Goal: Information Seeking & Learning: Learn about a topic

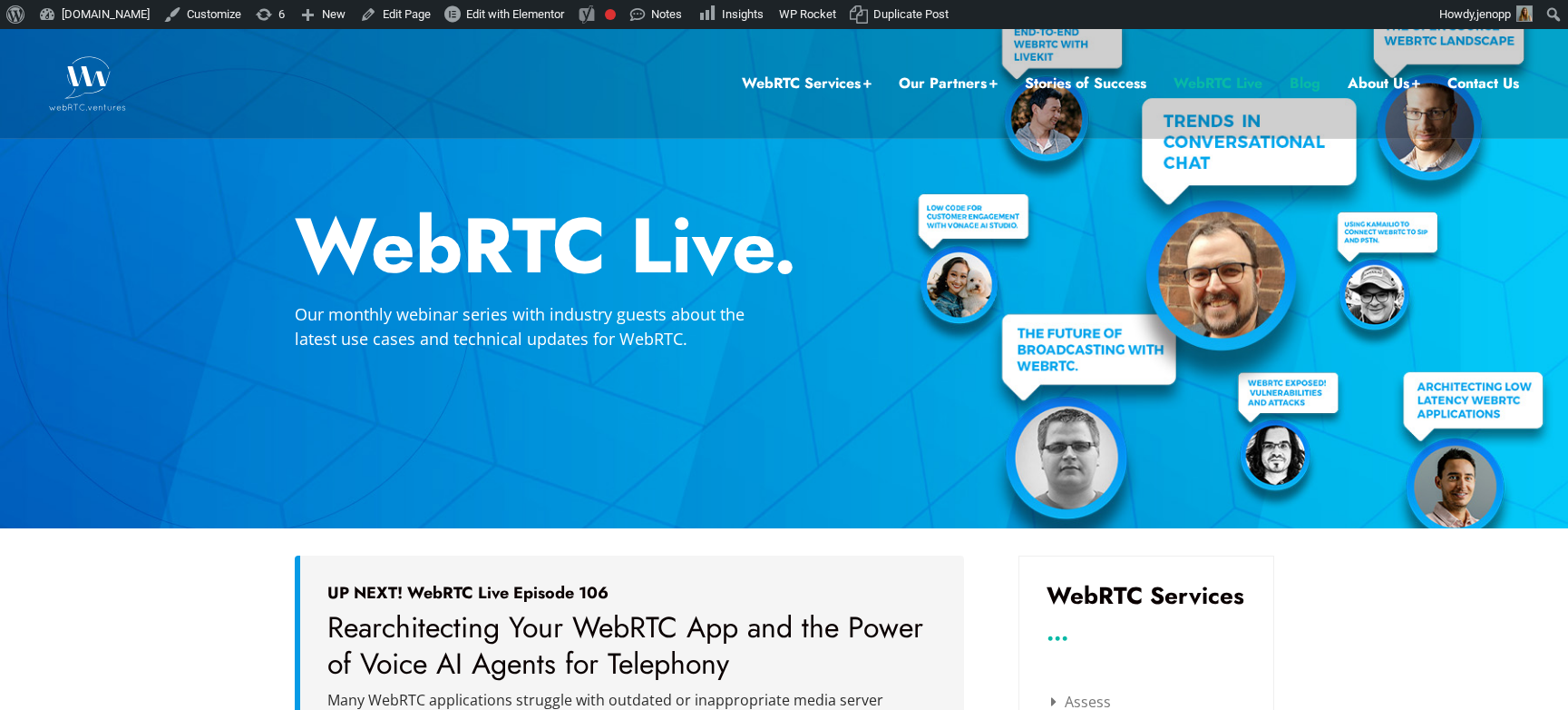
click at [1299, 84] on link "Blog" at bounding box center [1304, 83] width 31 height 23
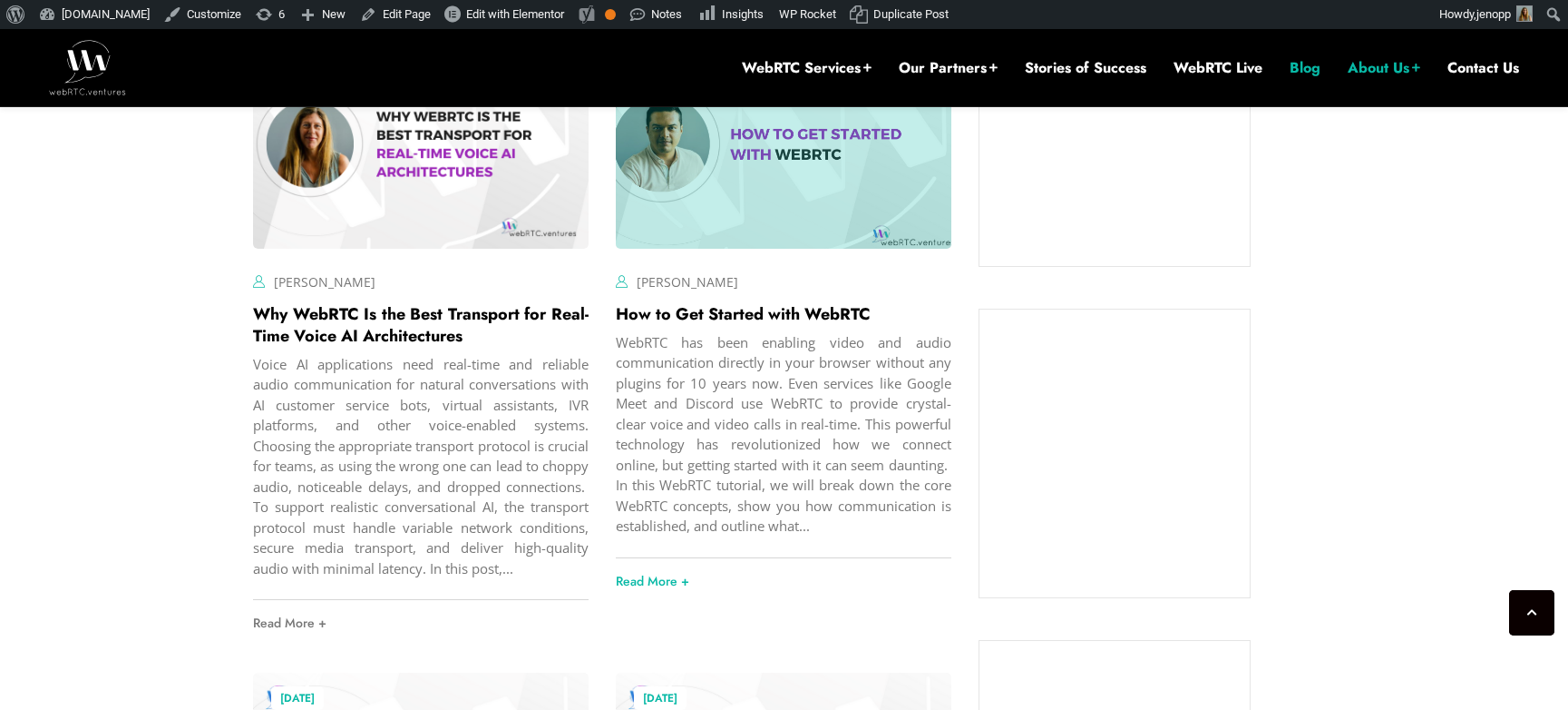
scroll to position [1405, 0]
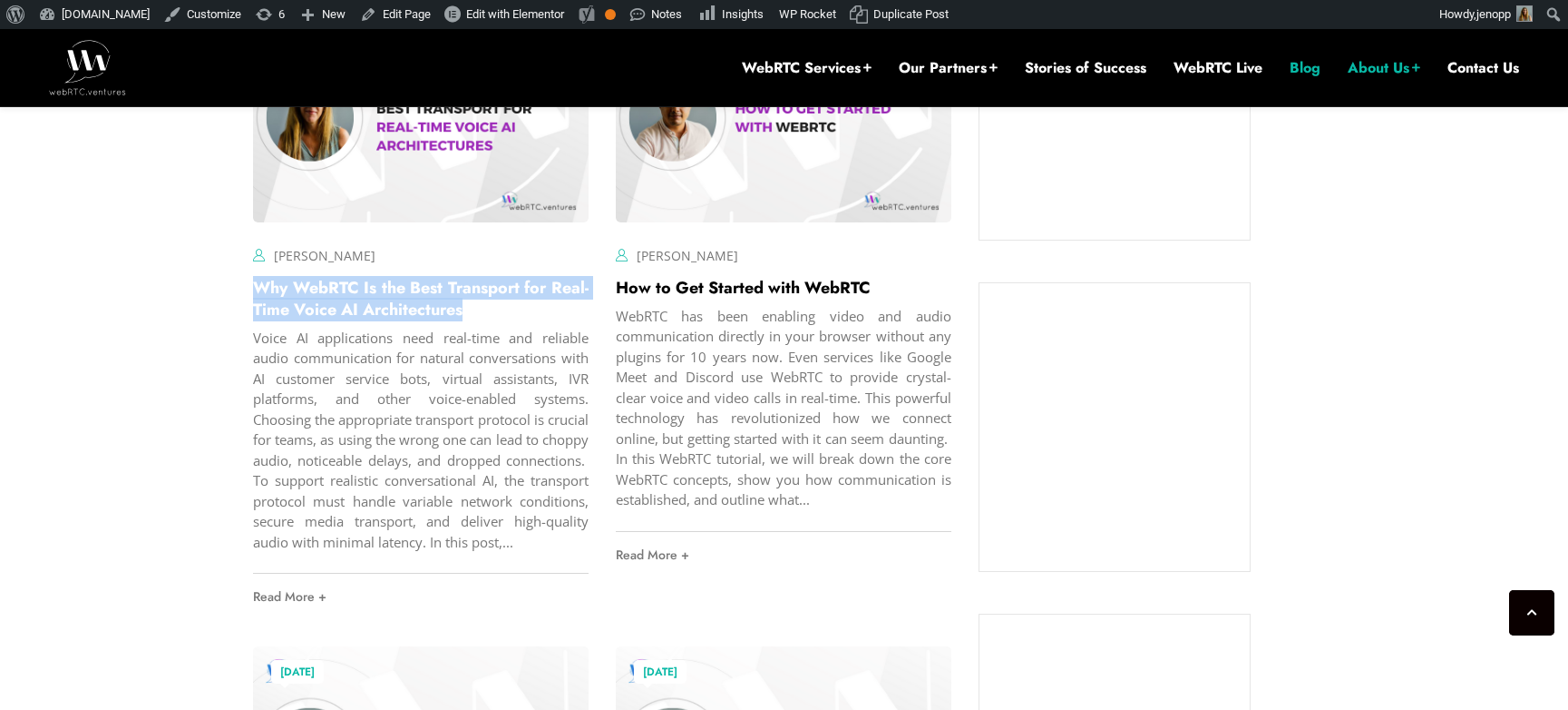
drag, startPoint x: 454, startPoint y: 317, endPoint x: 246, endPoint y: 292, distance: 209.5
click at [246, 292] on div "[DATE] [PERSON_NAME] Comments Off on Why WebRTC Is the Best Transport for Real-…" at bounding box center [421, 316] width 363 height 635
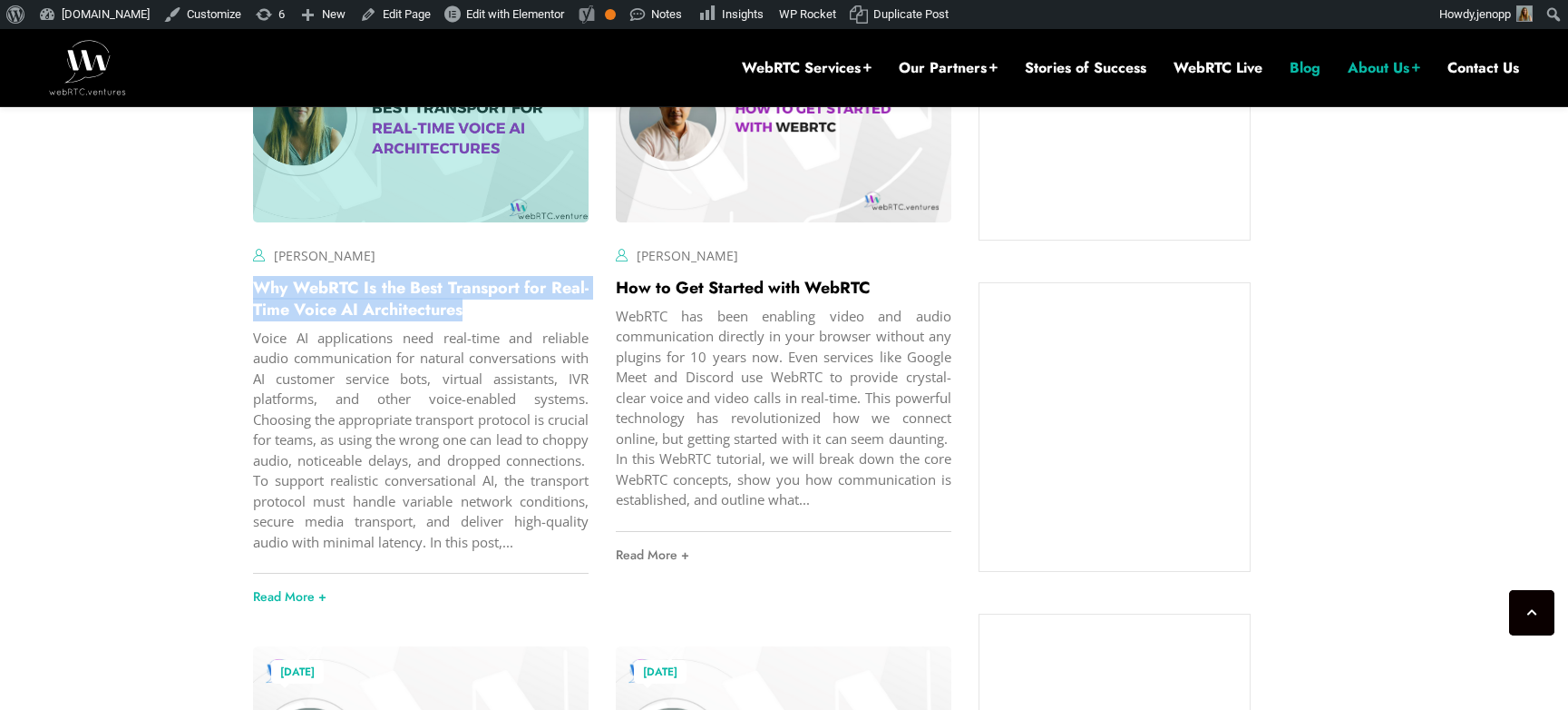
copy link "Why WebRTC Is the Best Transport for Real-Time Voice AI Architectures"
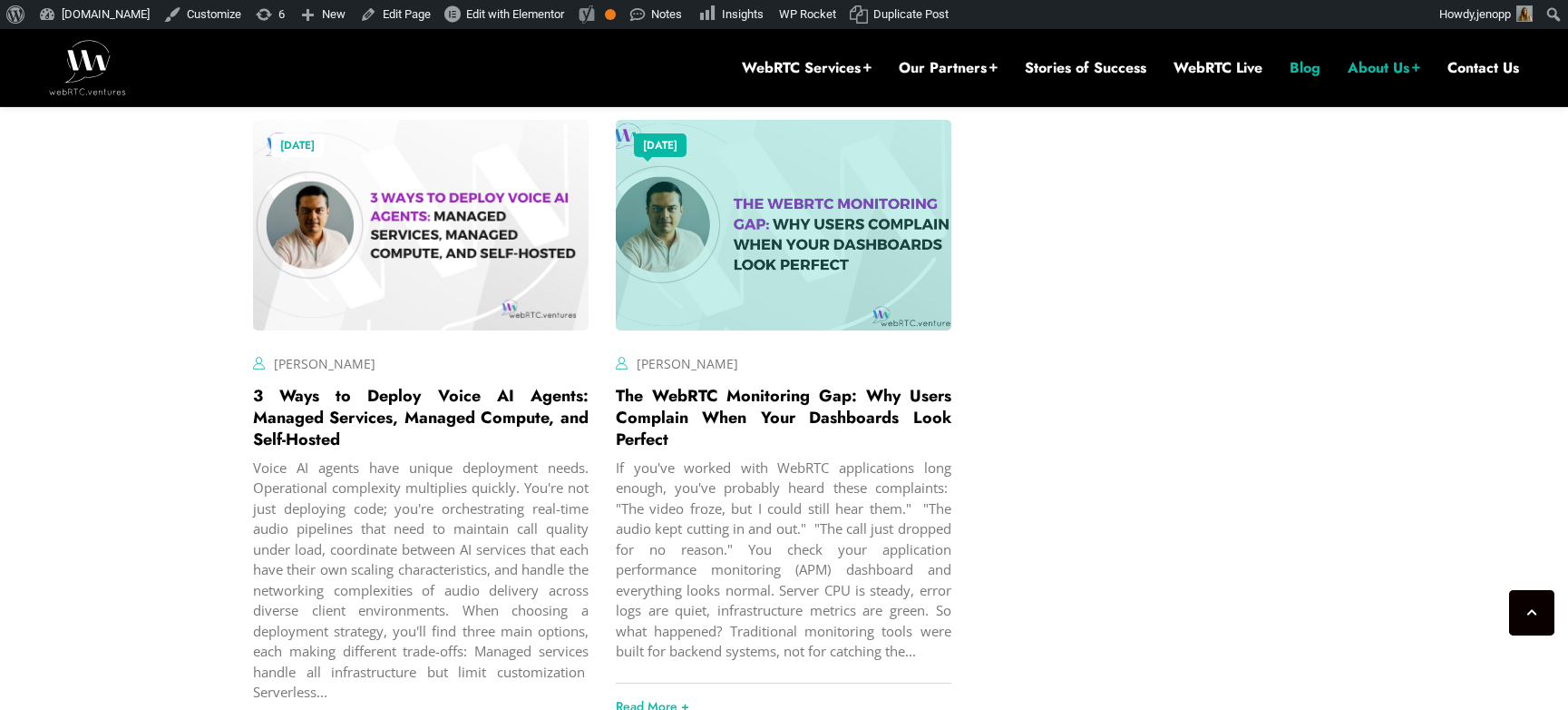
scroll to position [4597, 0]
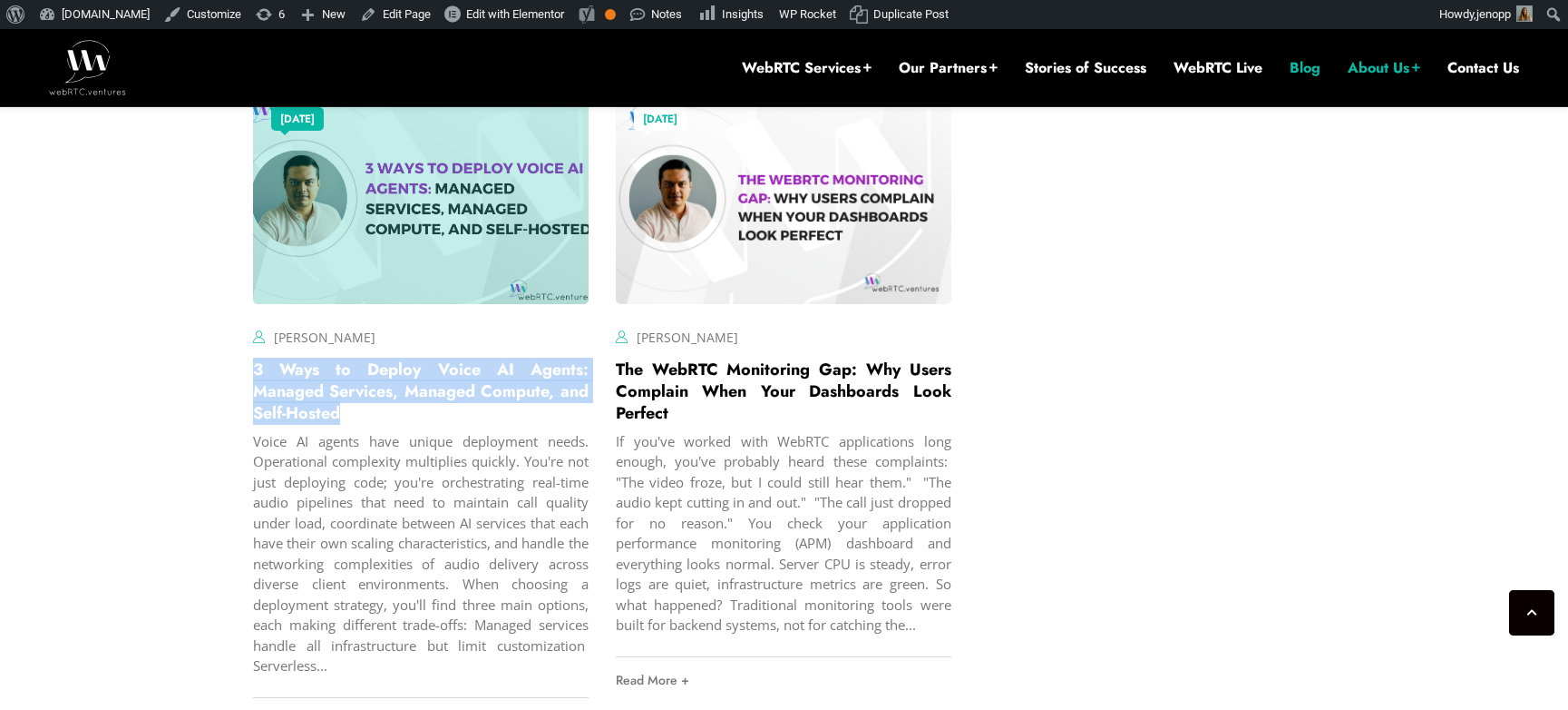
drag, startPoint x: 309, startPoint y: 429, endPoint x: 252, endPoint y: 396, distance: 65.9
click at [253, 395] on h2 "3 Ways to Deploy Voice AI Agents: Managed Services, Managed Compute, and Self-H…" at bounding box center [420, 391] width 335 height 65
copy link "3 Ways to Deploy Voice AI Agents: Managed Services, Managed Compute, and Self-H…"
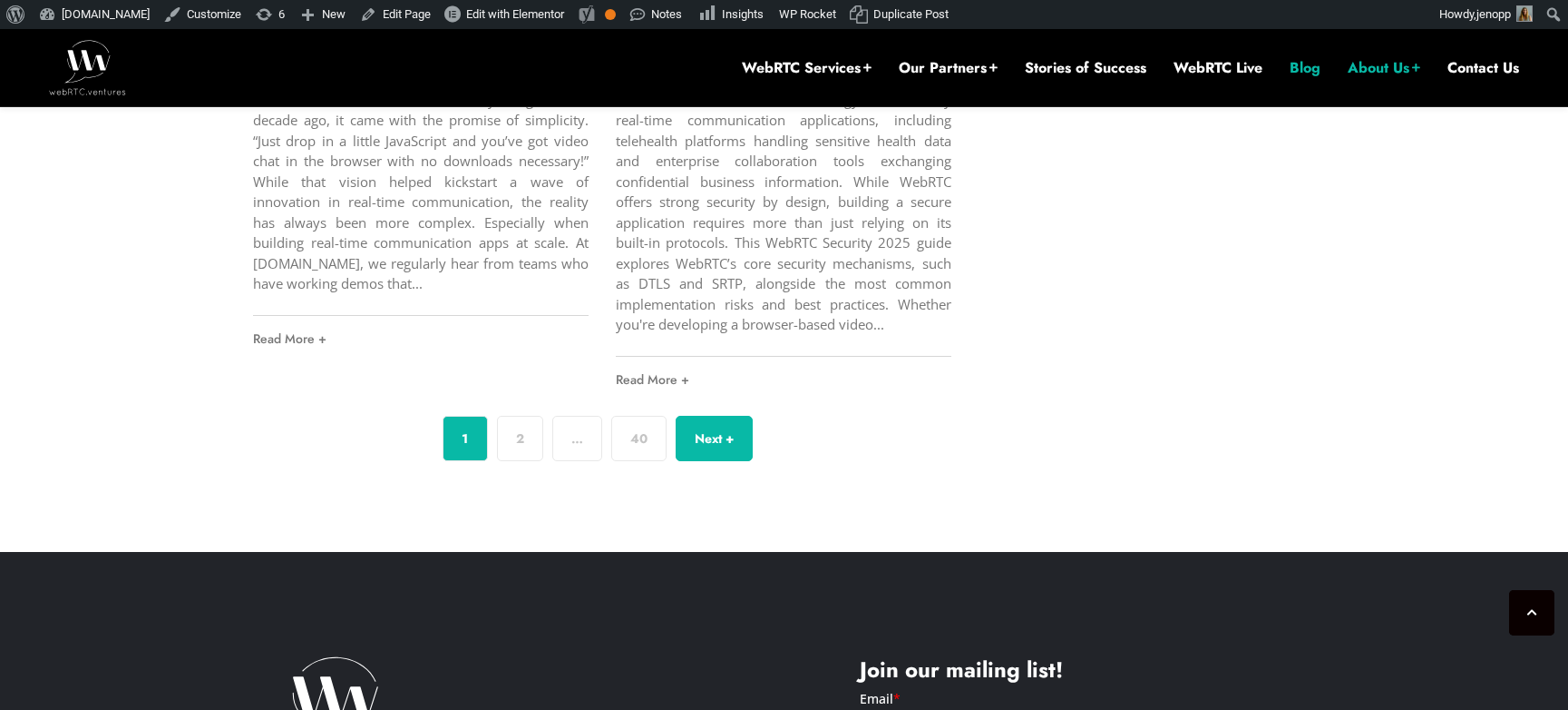
scroll to position [6890, 0]
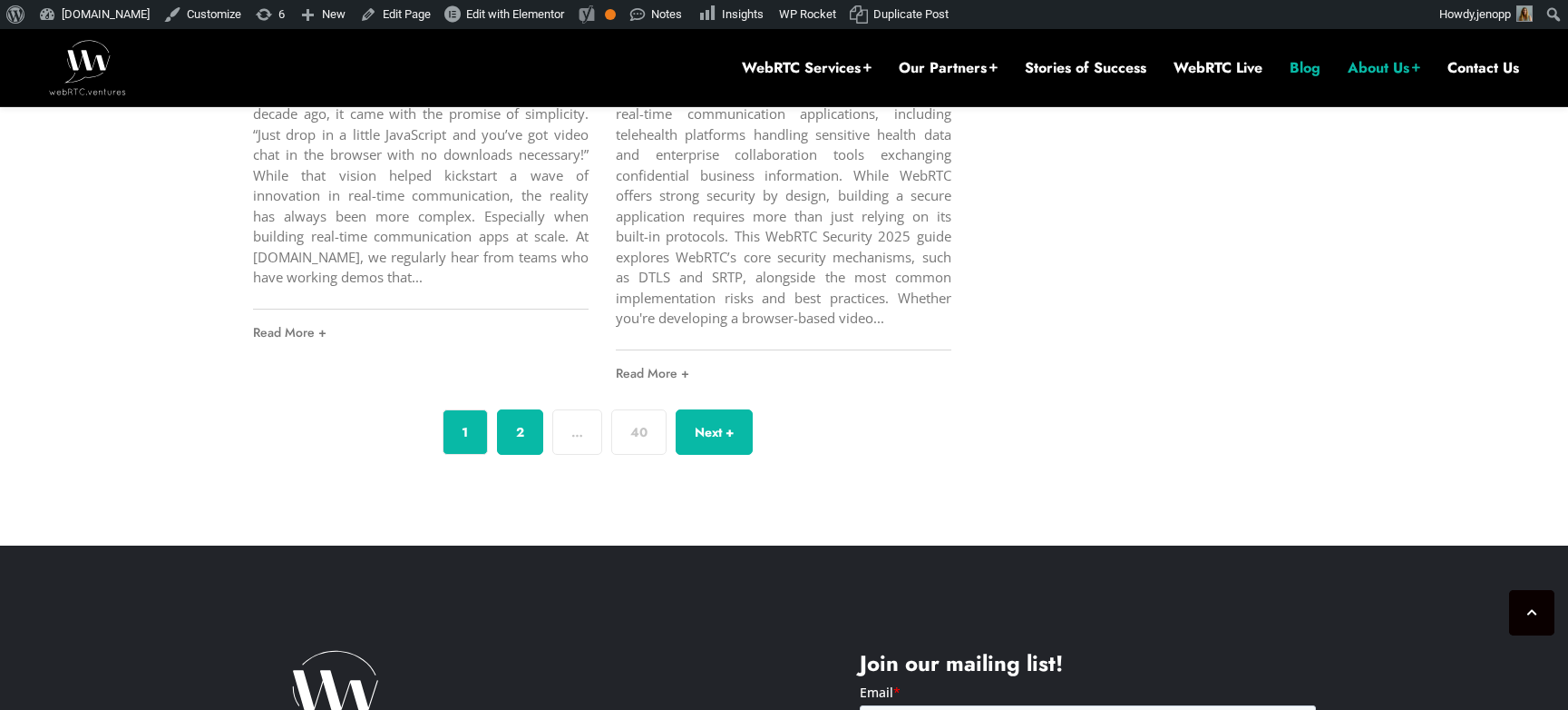
click at [526, 454] on link "2" at bounding box center [520, 431] width 46 height 46
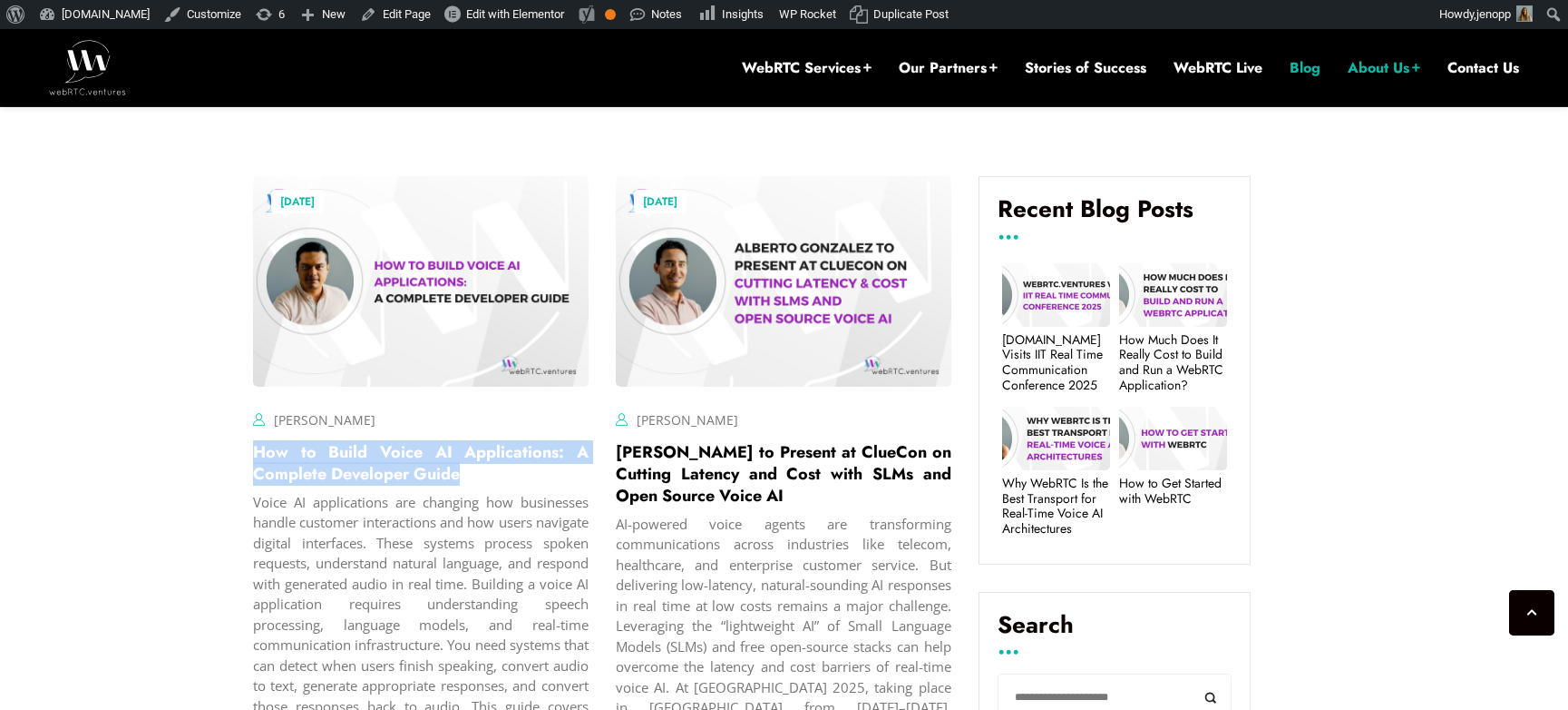
drag, startPoint x: 442, startPoint y: 480, endPoint x: 246, endPoint y: 459, distance: 197.1
click at [246, 459] on div "July 28, 2025 Hector Zelaya Comments Off on How to Build Voice AI Applications:…" at bounding box center [421, 500] width 363 height 676
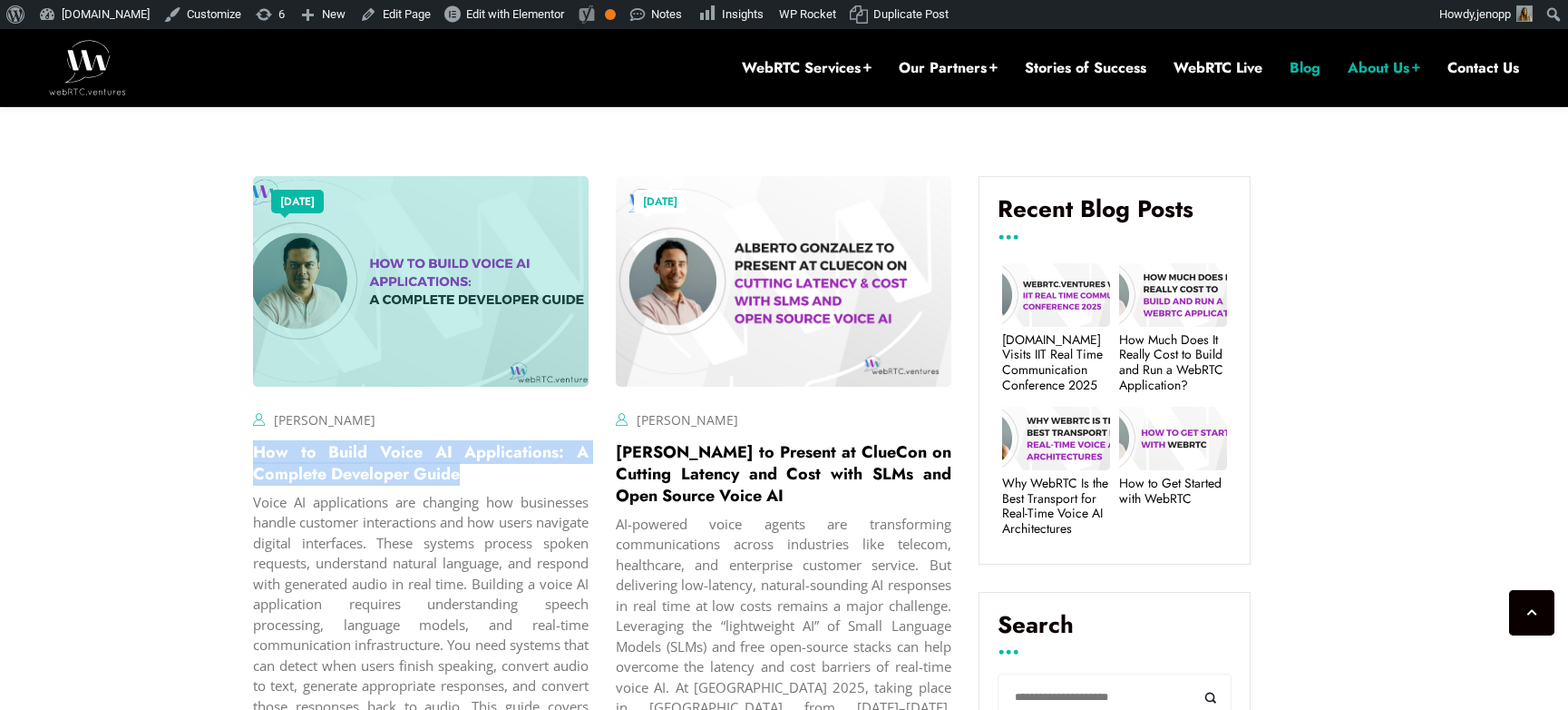
copy link "How to Build Voice AI Applications: A Complete Developer Guide"
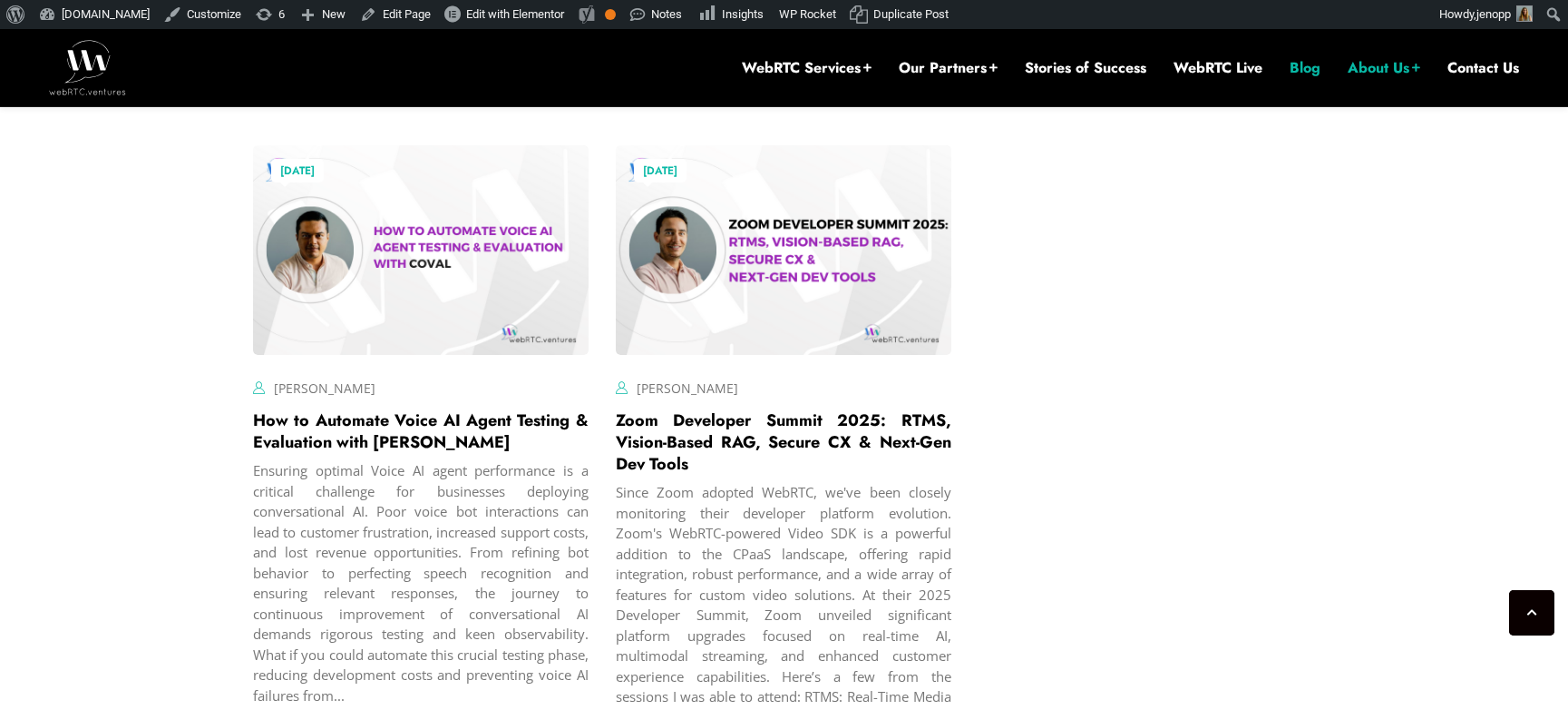
scroll to position [4069, 0]
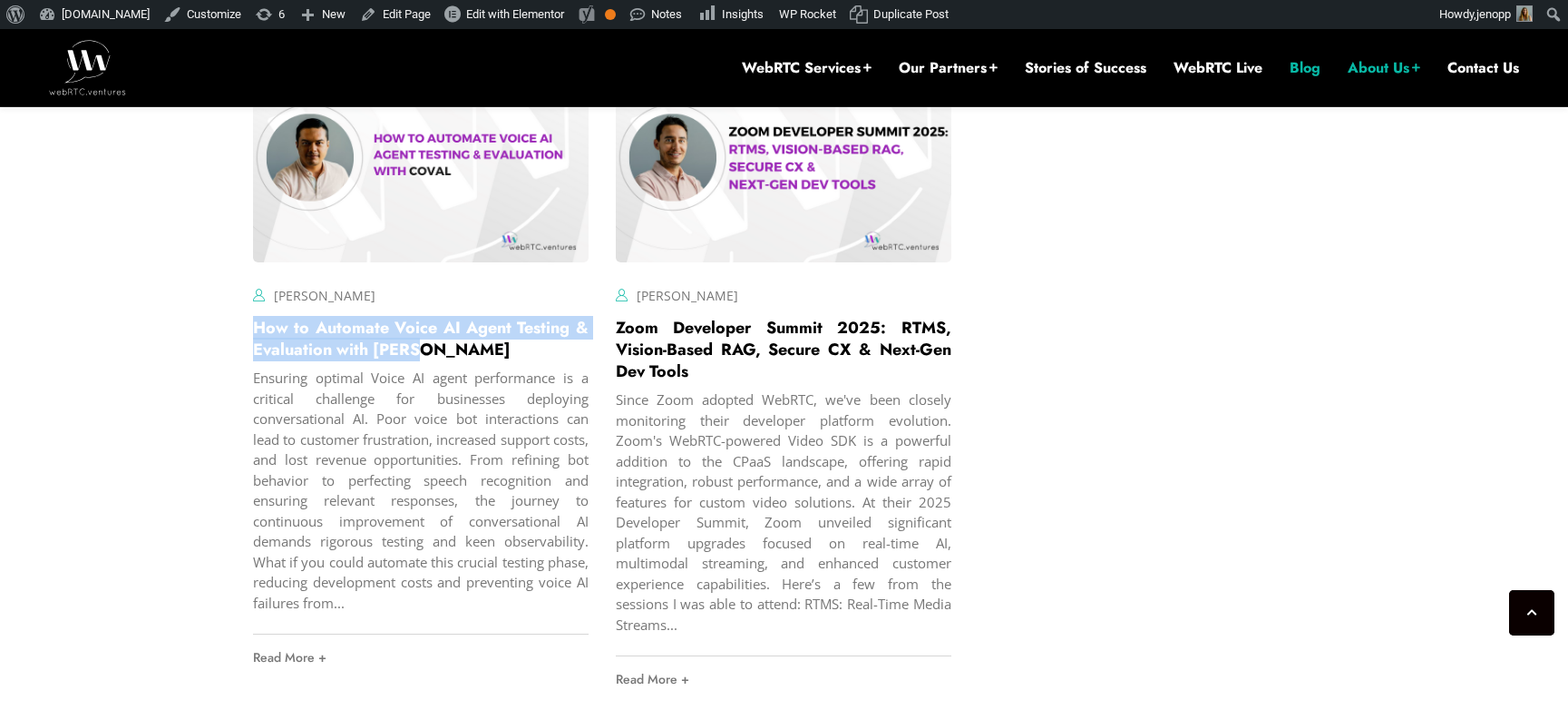
drag, startPoint x: 424, startPoint y: 371, endPoint x: 244, endPoint y: 350, distance: 181.2
click at [244, 350] on div "July 1, 2025 Hector Zelaya Comments Off on How to Automate Voice AI Agent Testi…" at bounding box center [421, 376] width 363 height 676
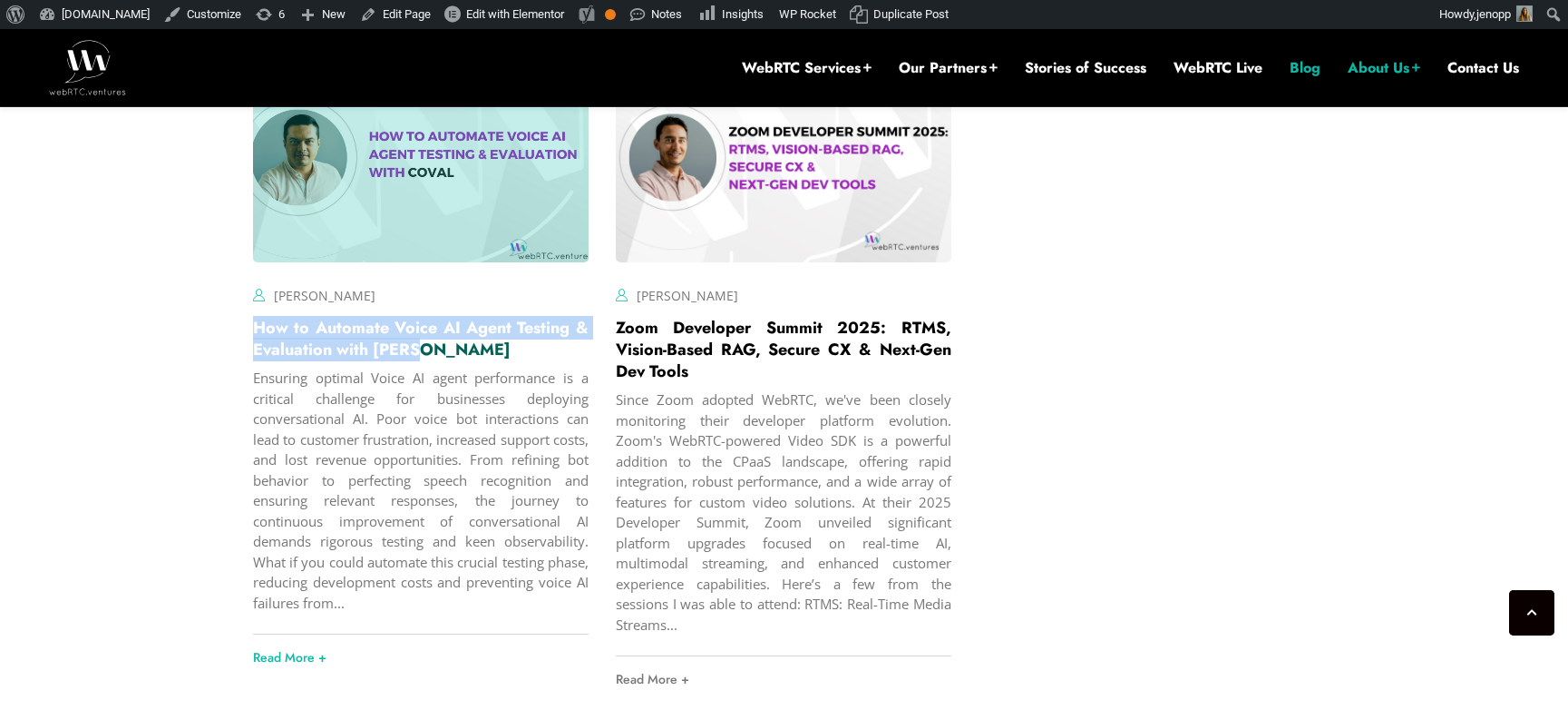
copy link "How to Automate Voice AI Agent Testing & Evaluation with Coval"
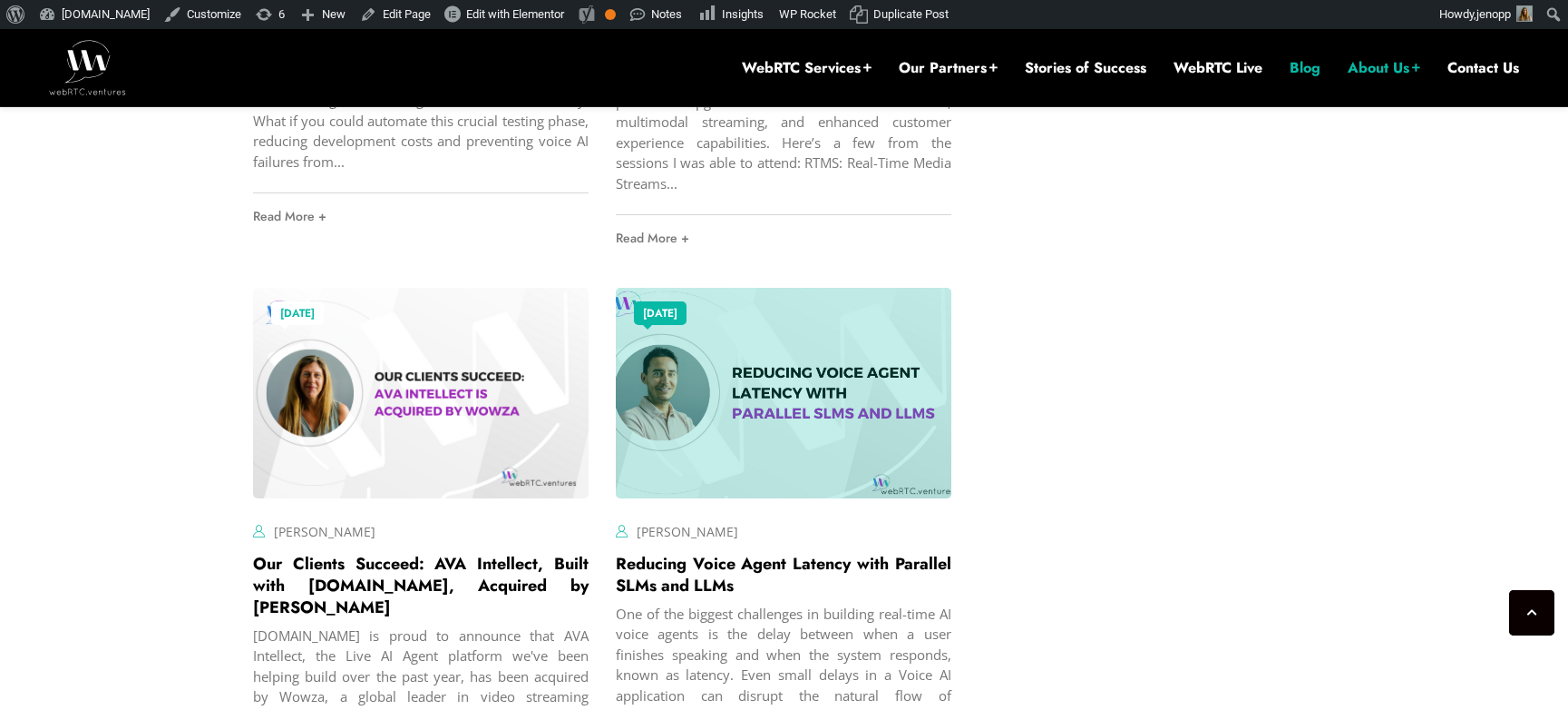
scroll to position [4639, 0]
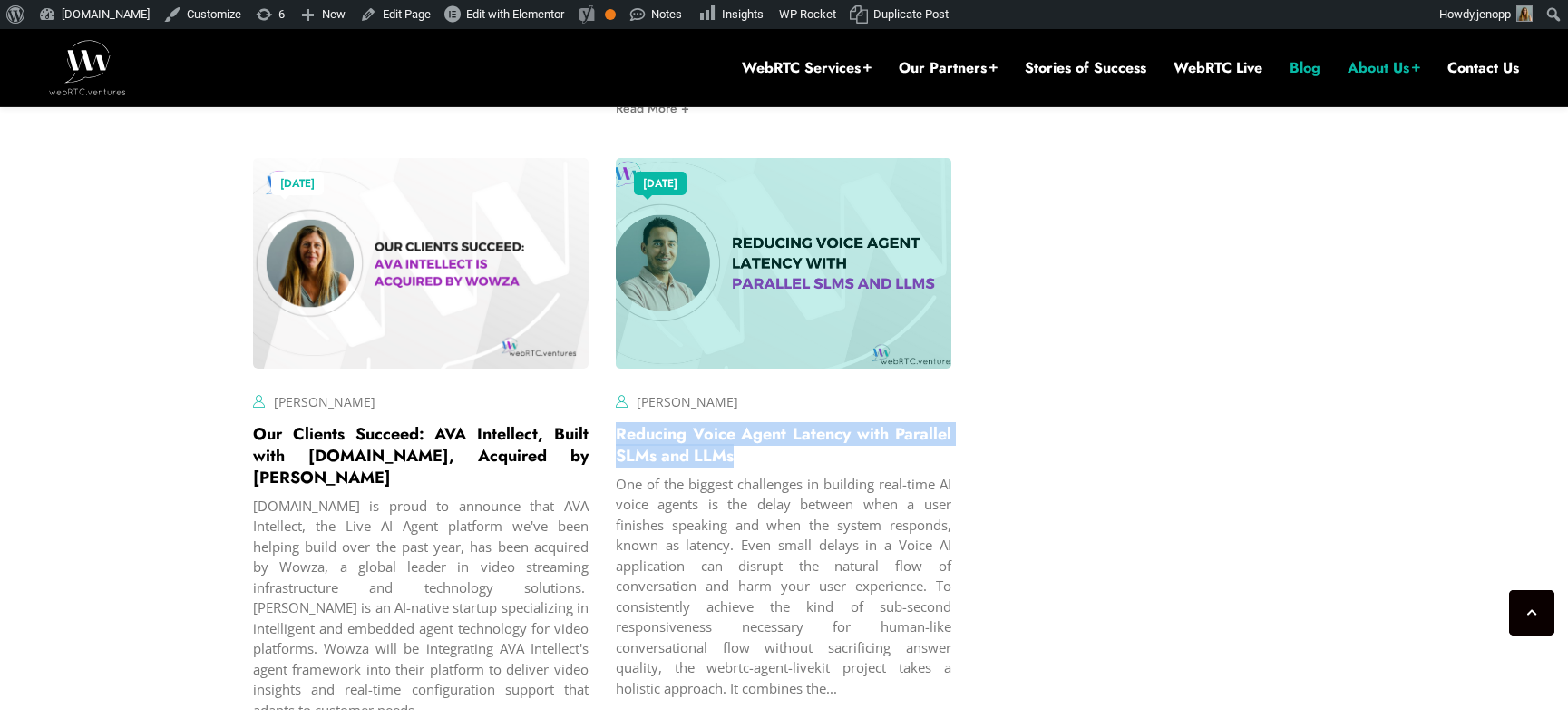
drag, startPoint x: 769, startPoint y: 478, endPoint x: 621, endPoint y: 457, distance: 149.5
click at [621, 457] on h2 "Reducing Voice Agent Latency with Parallel SLMs and LLMs" at bounding box center [783, 444] width 335 height 44
copy link "Reducing Voice Agent Latency with Parallel SLMs and LLMs"
